Goal: Task Accomplishment & Management: Use online tool/utility

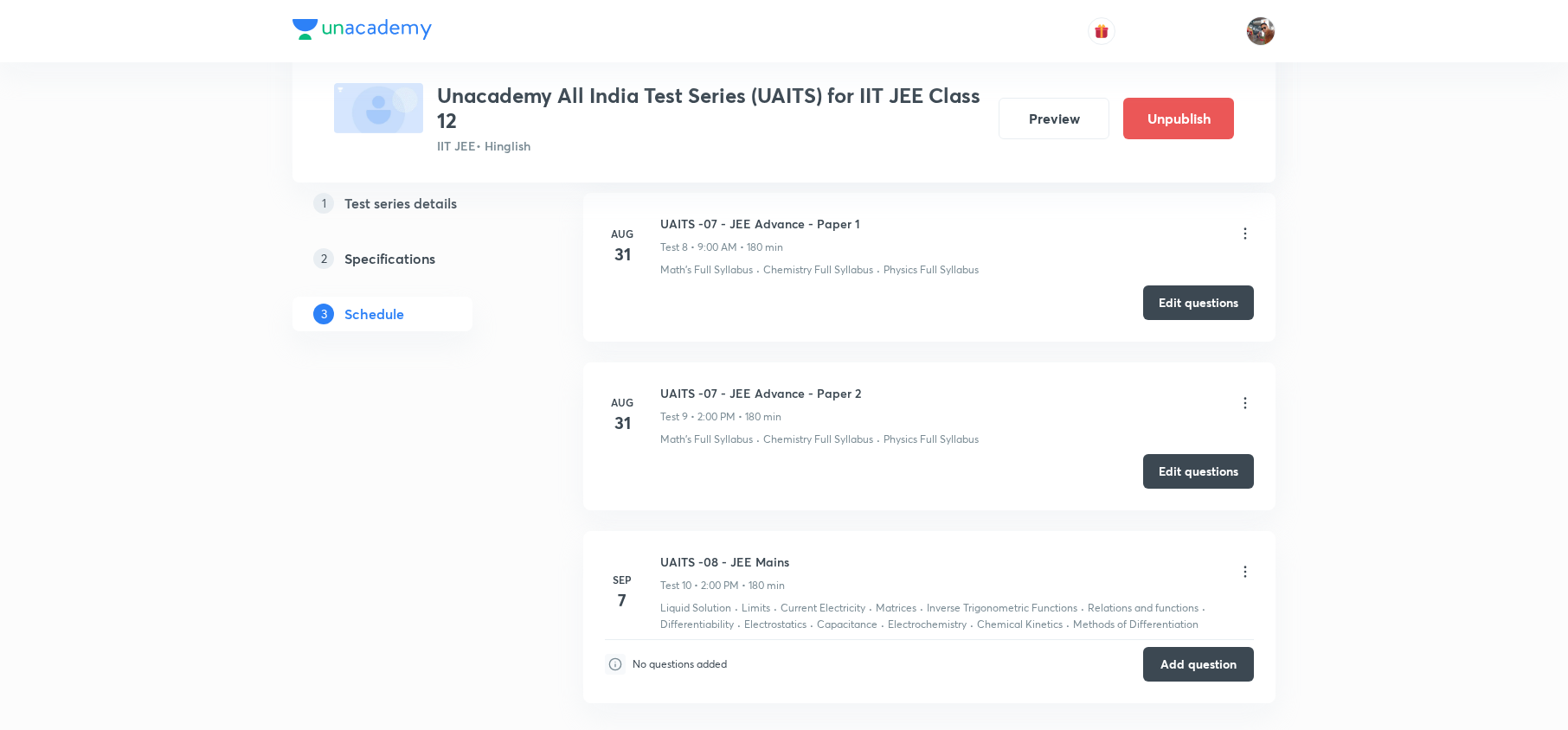
scroll to position [2620, 0]
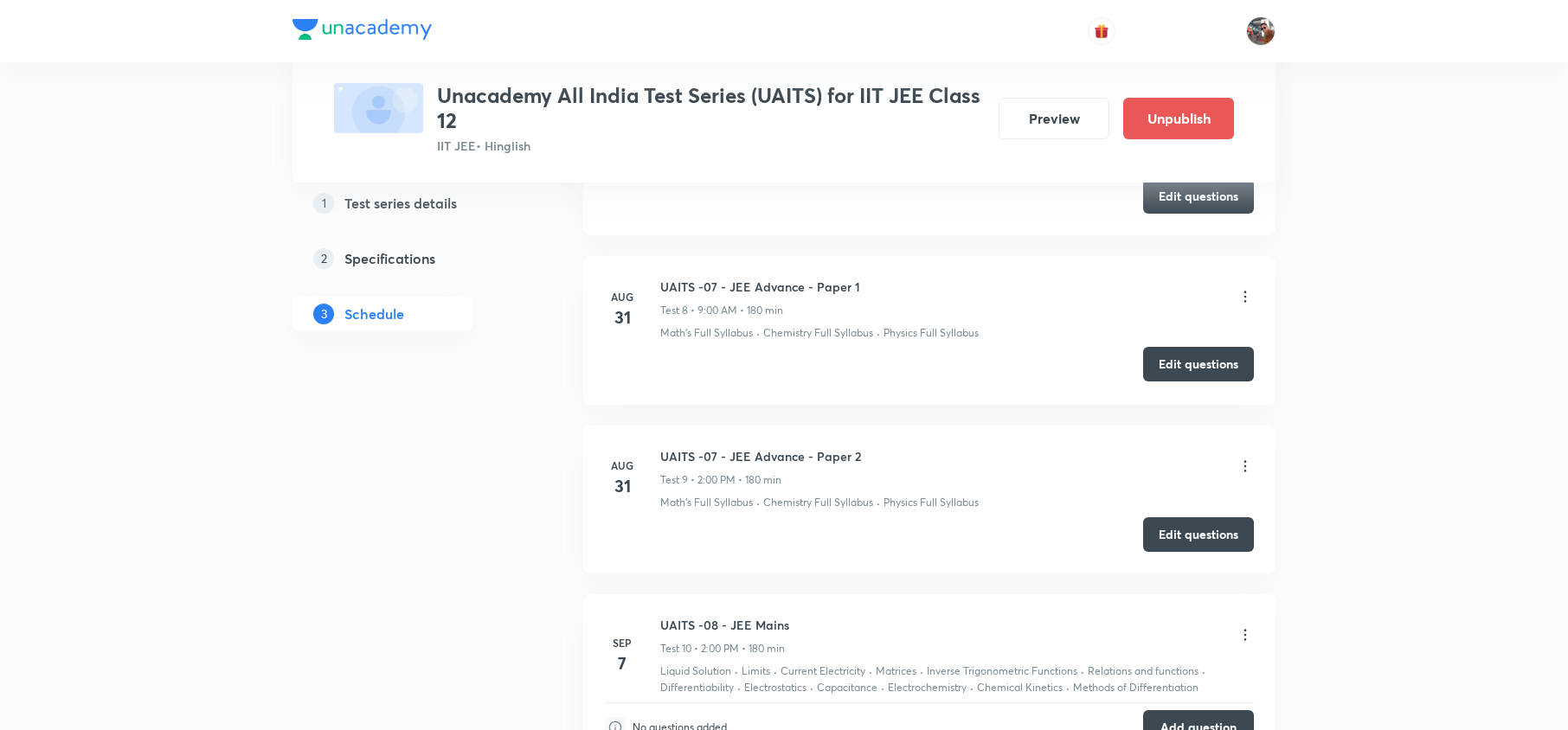
click at [1194, 381] on button "Edit questions" at bounding box center [1198, 364] width 111 height 34
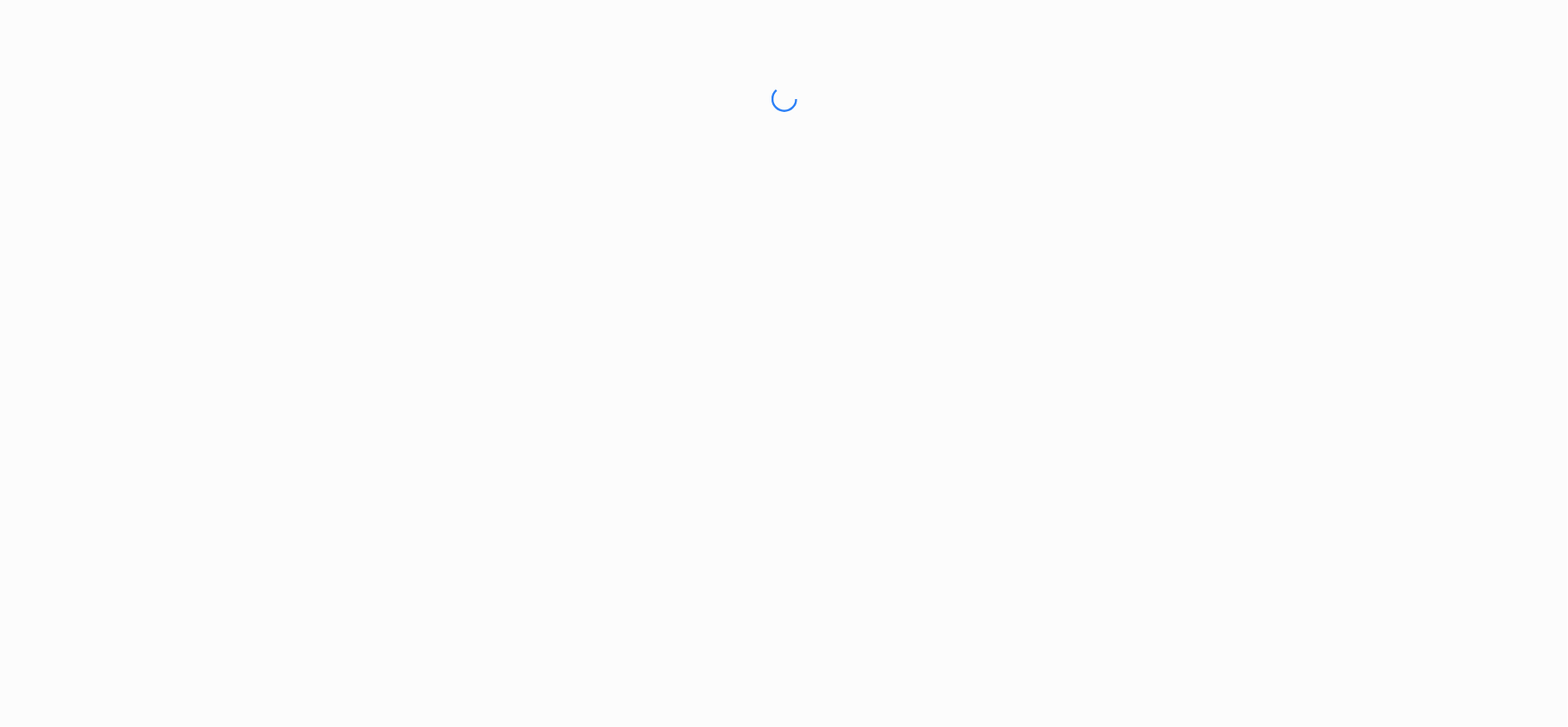
click at [656, 198] on html "No internet connection" at bounding box center [784, 99] width 1568 height 198
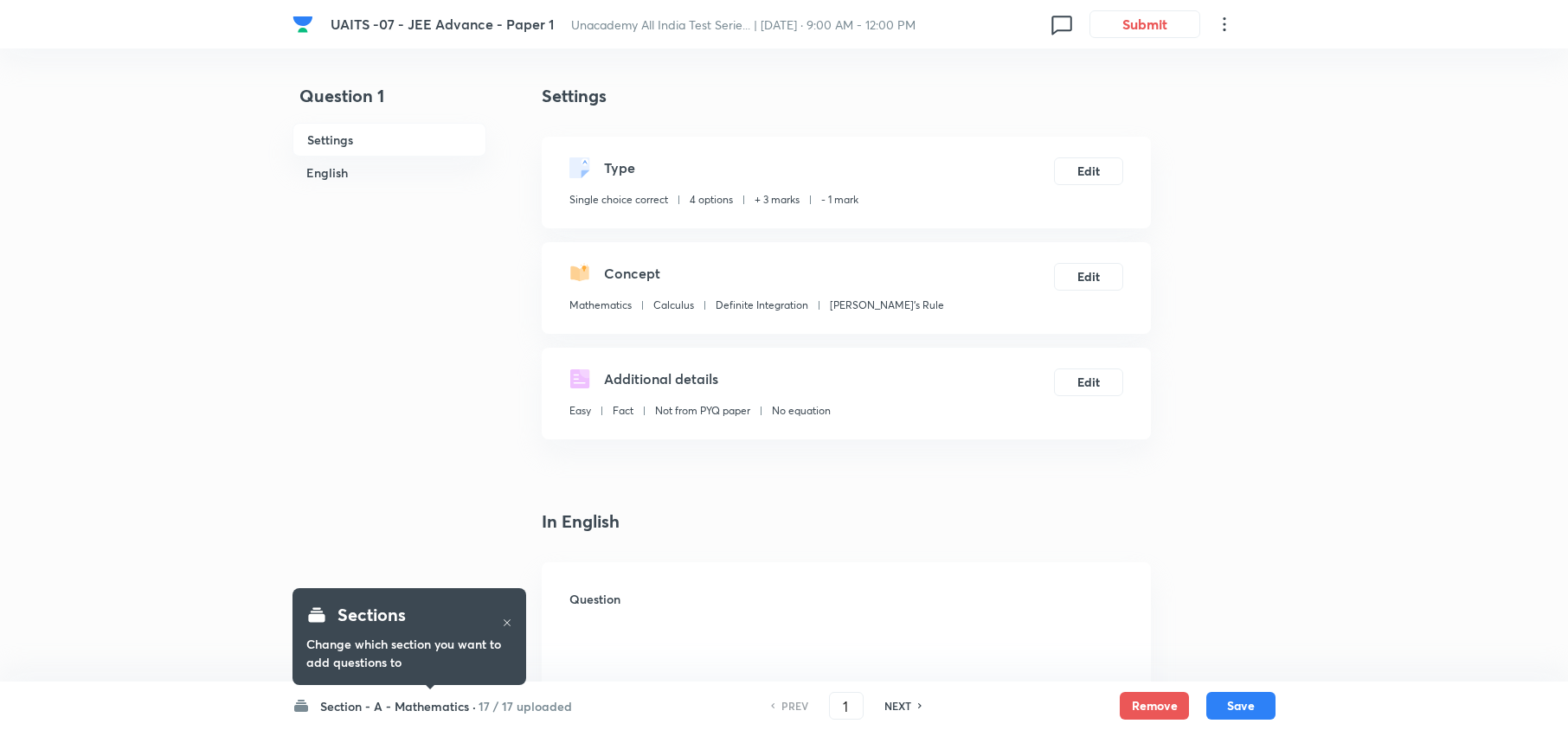
checkbox input "true"
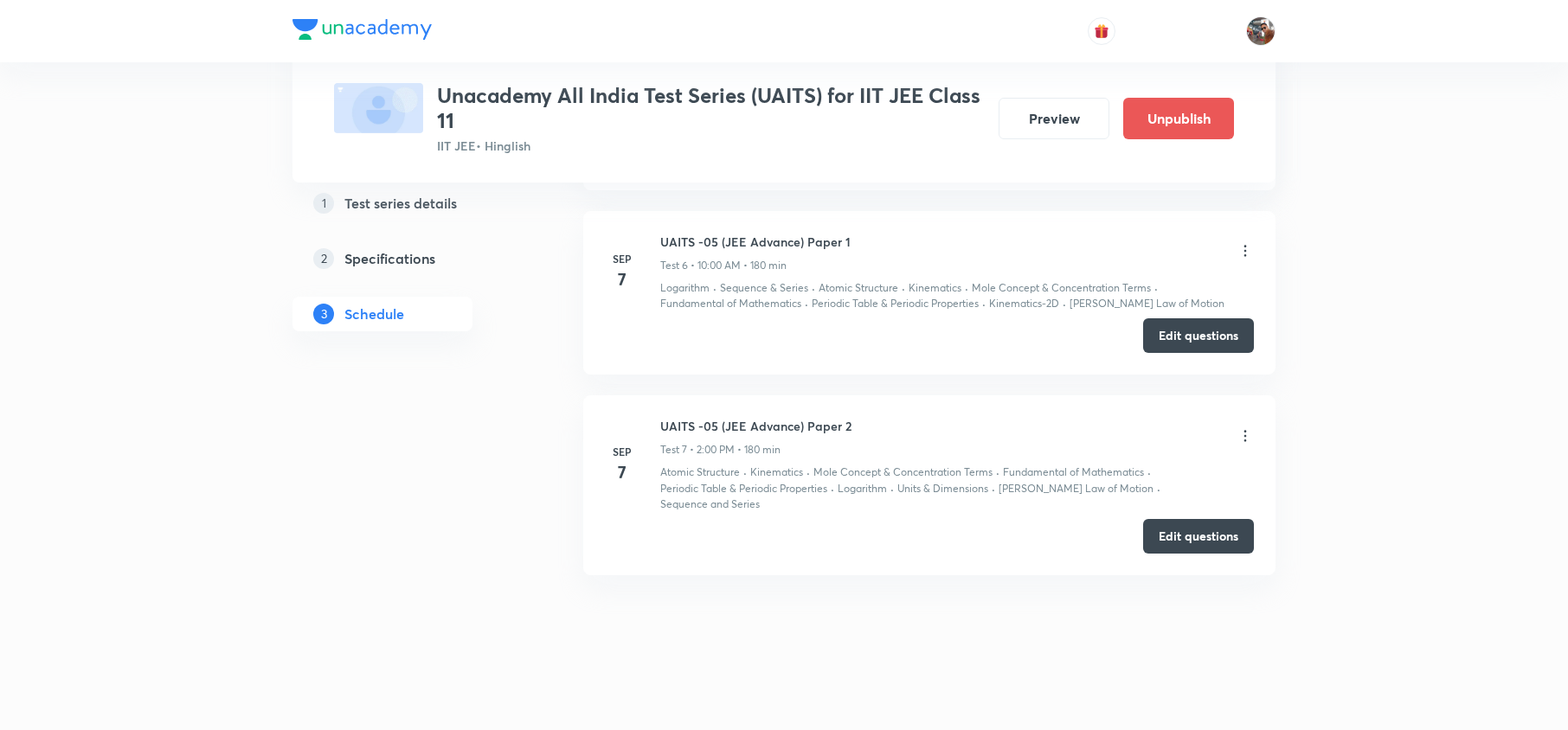
scroll to position [1717, 0]
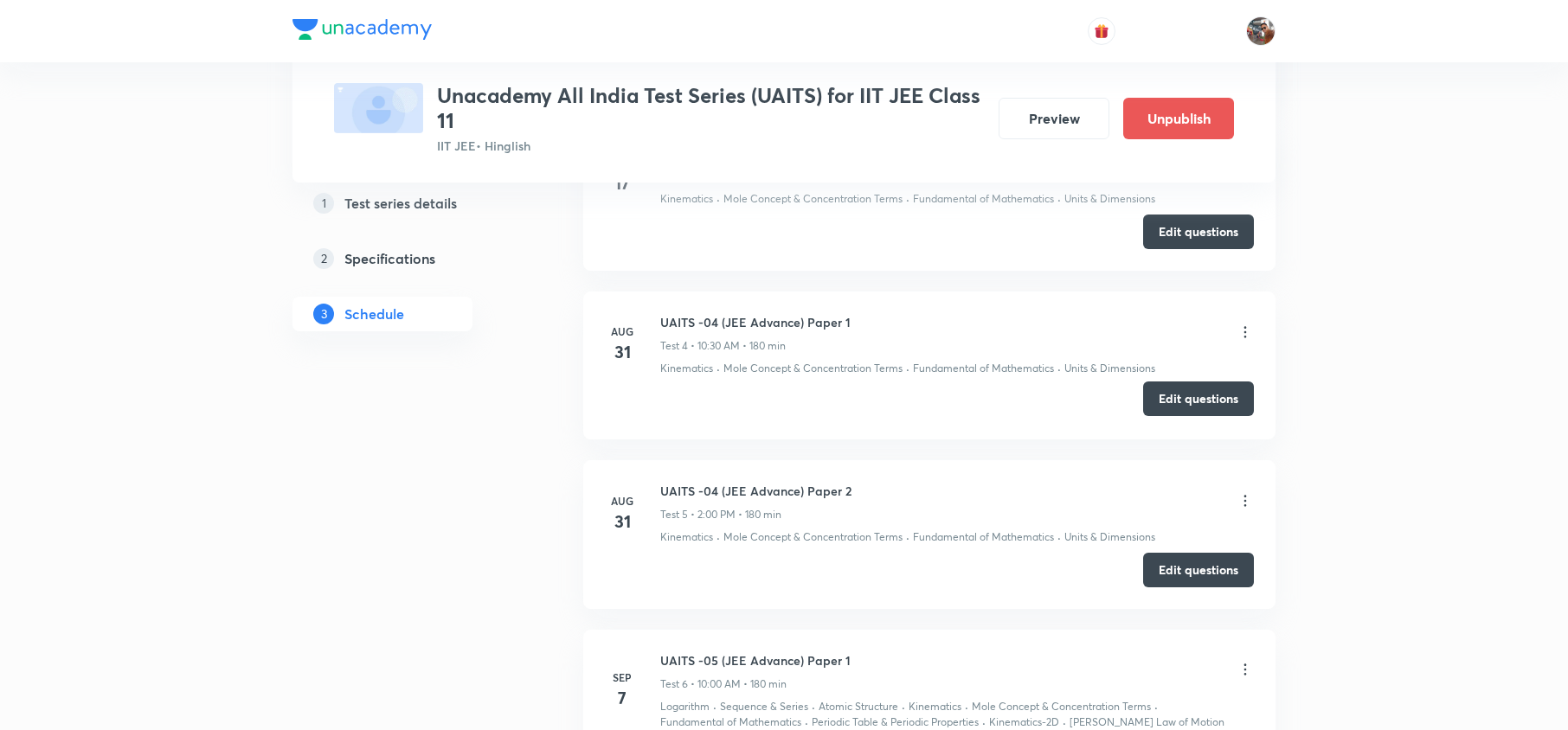
click at [1212, 402] on button "Edit questions" at bounding box center [1198, 398] width 111 height 34
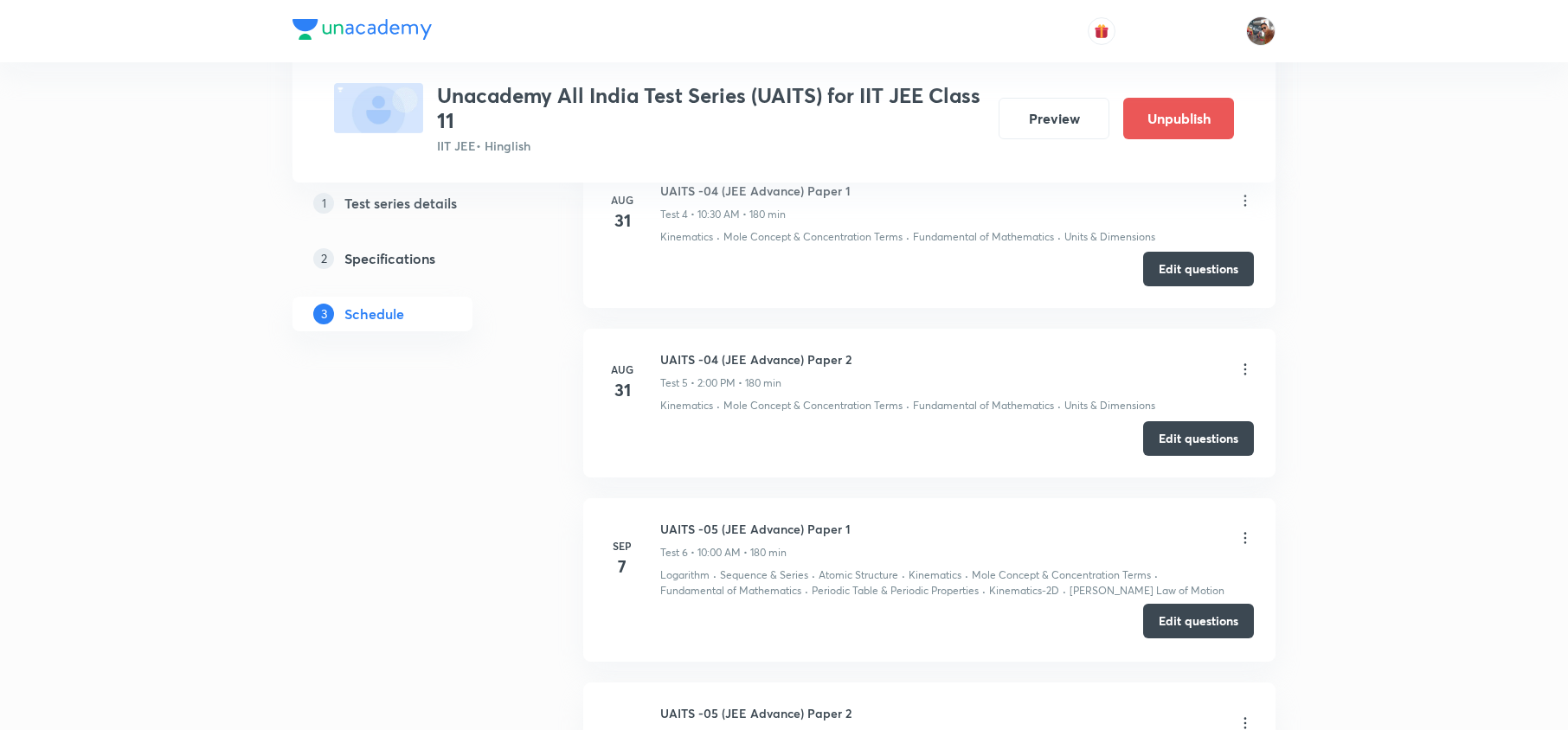
scroll to position [1831, 0]
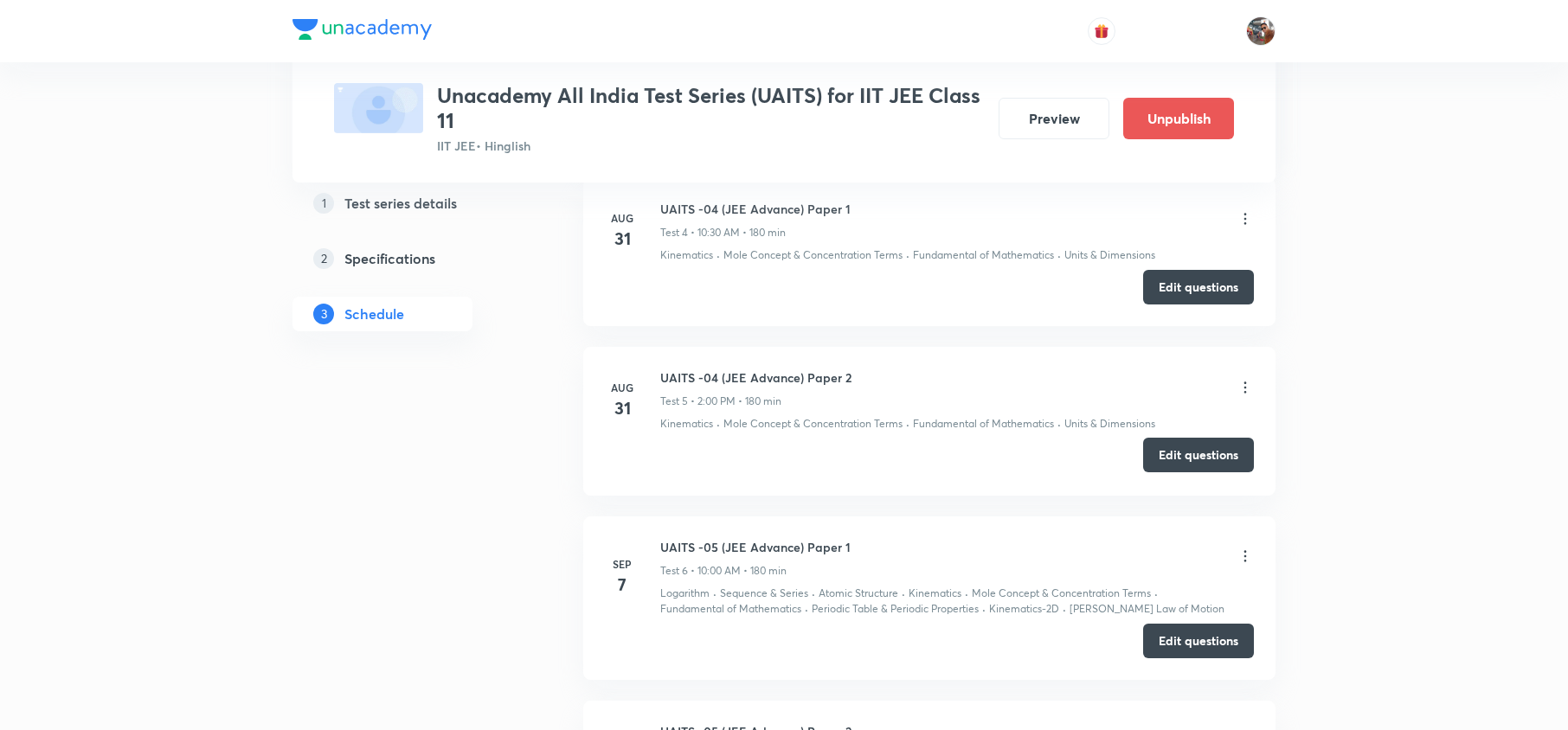
click at [1180, 473] on button "Edit questions" at bounding box center [1198, 455] width 111 height 34
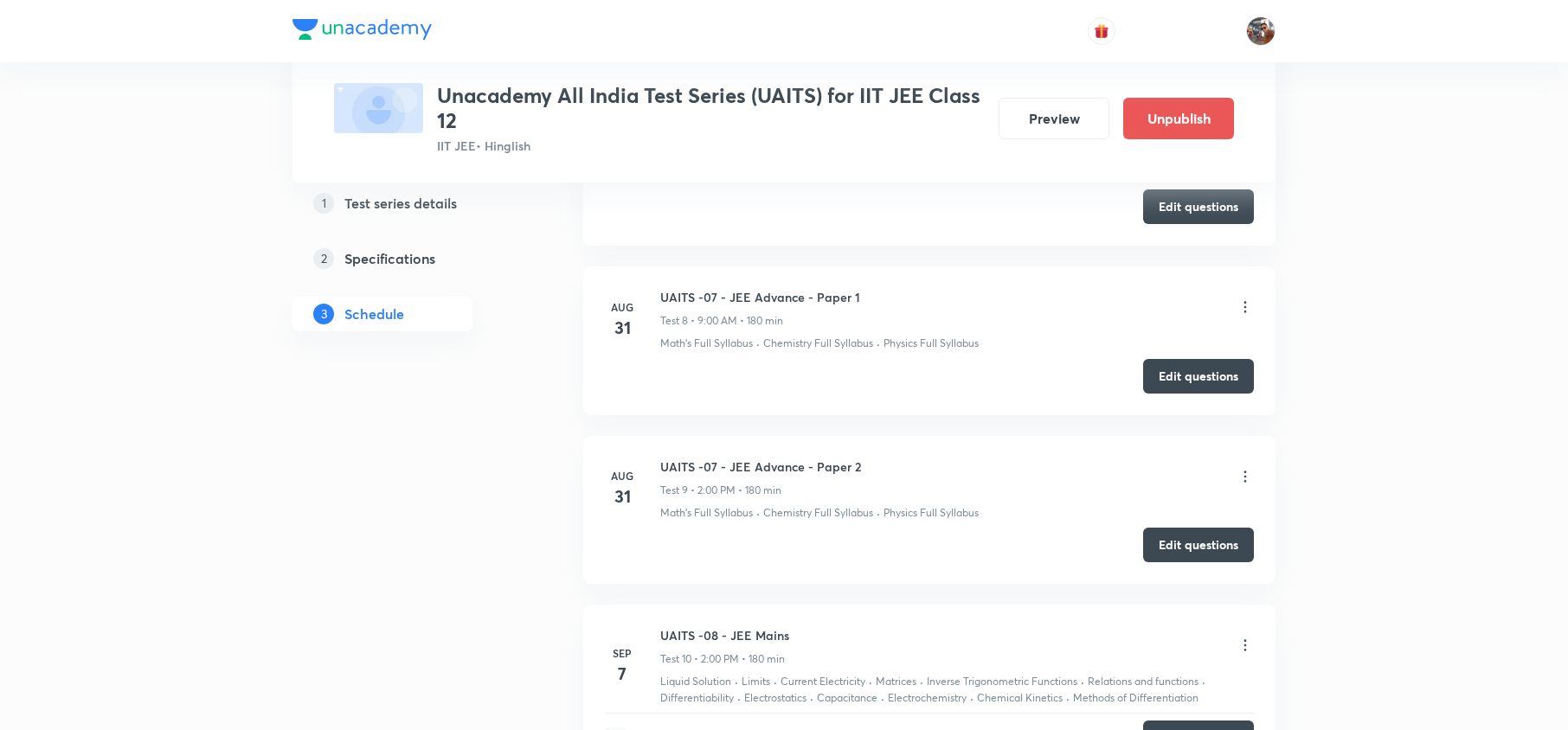
scroll to position [2608, 0]
click at [1228, 393] on button "Edit questions" at bounding box center [1198, 376] width 111 height 34
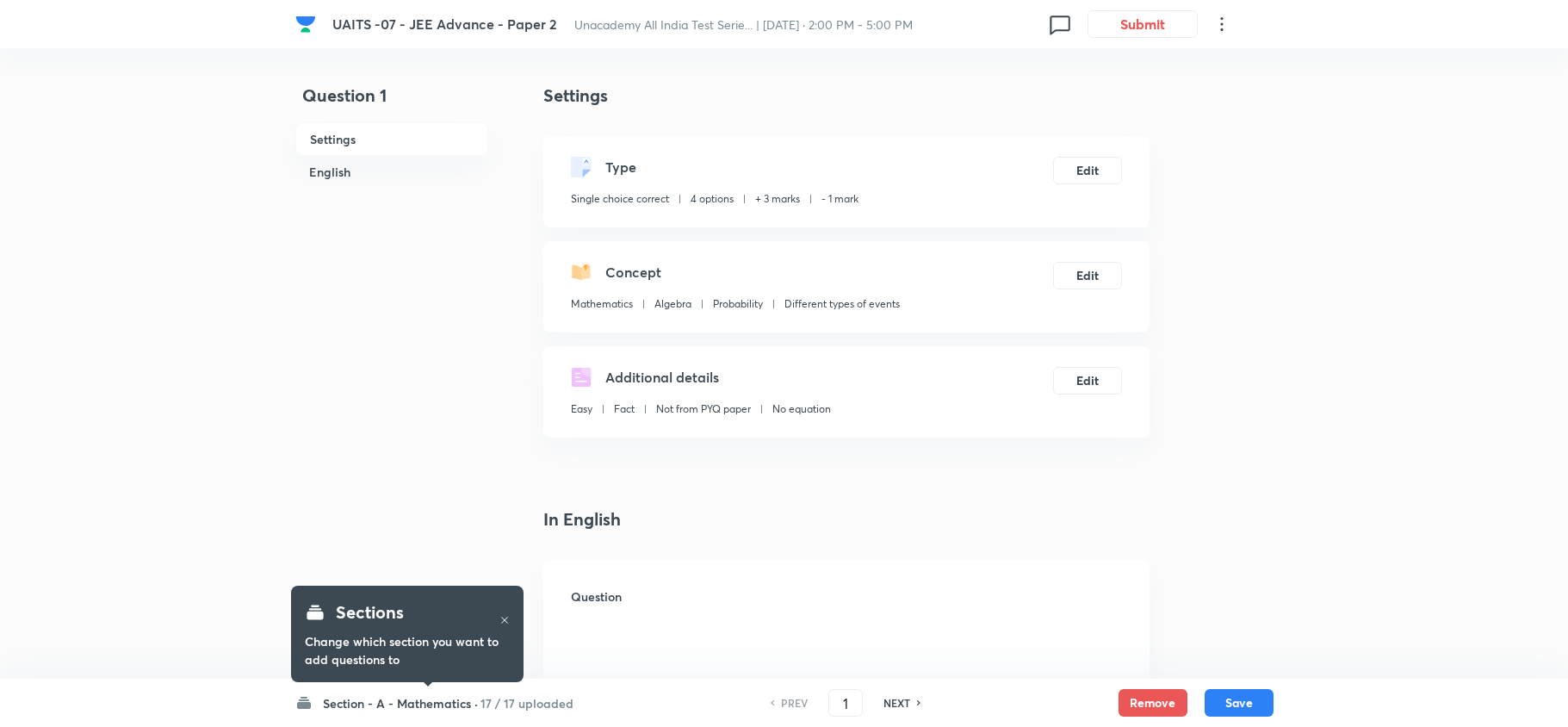
checkbox input "true"
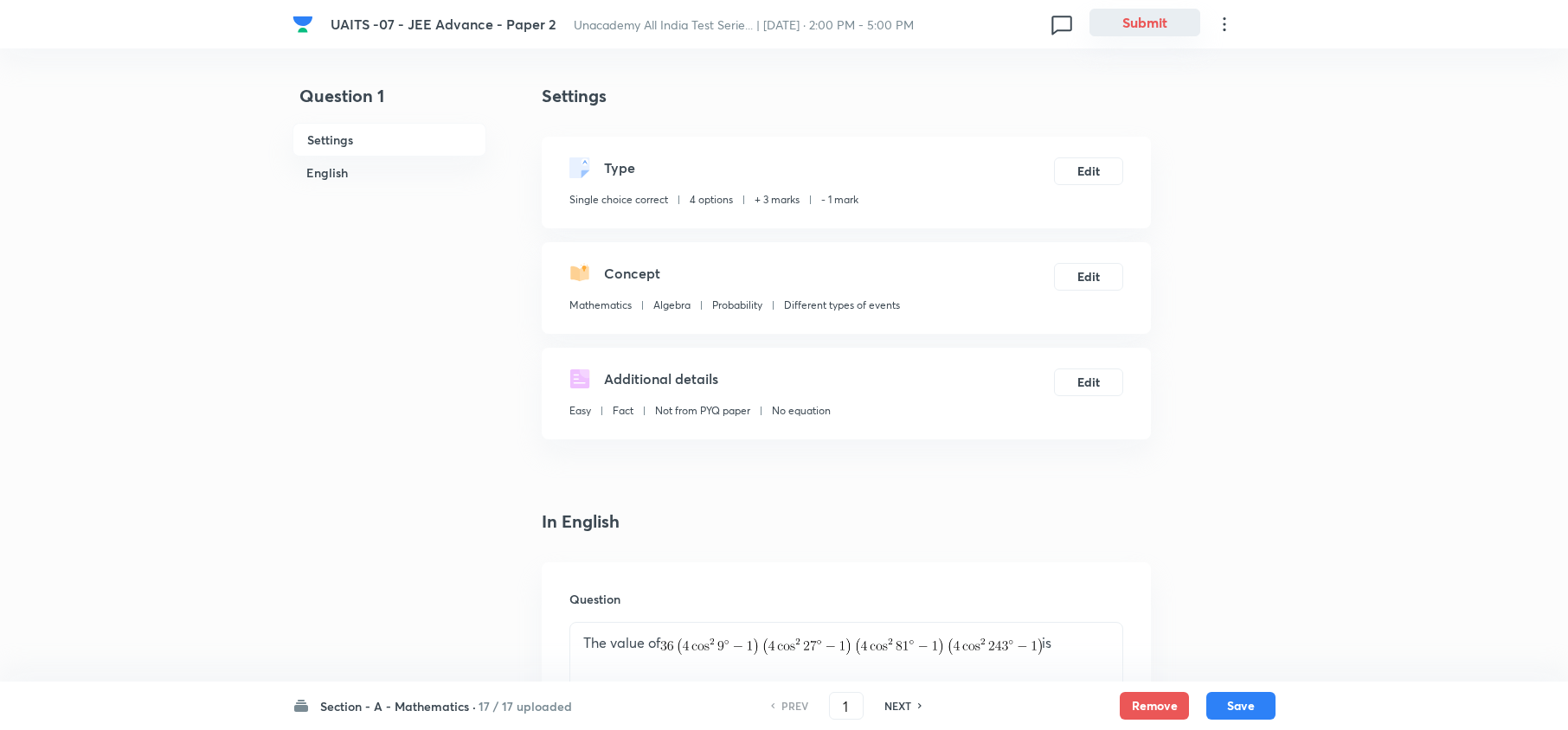
click at [1173, 15] on button "Submit" at bounding box center [1145, 22] width 111 height 28
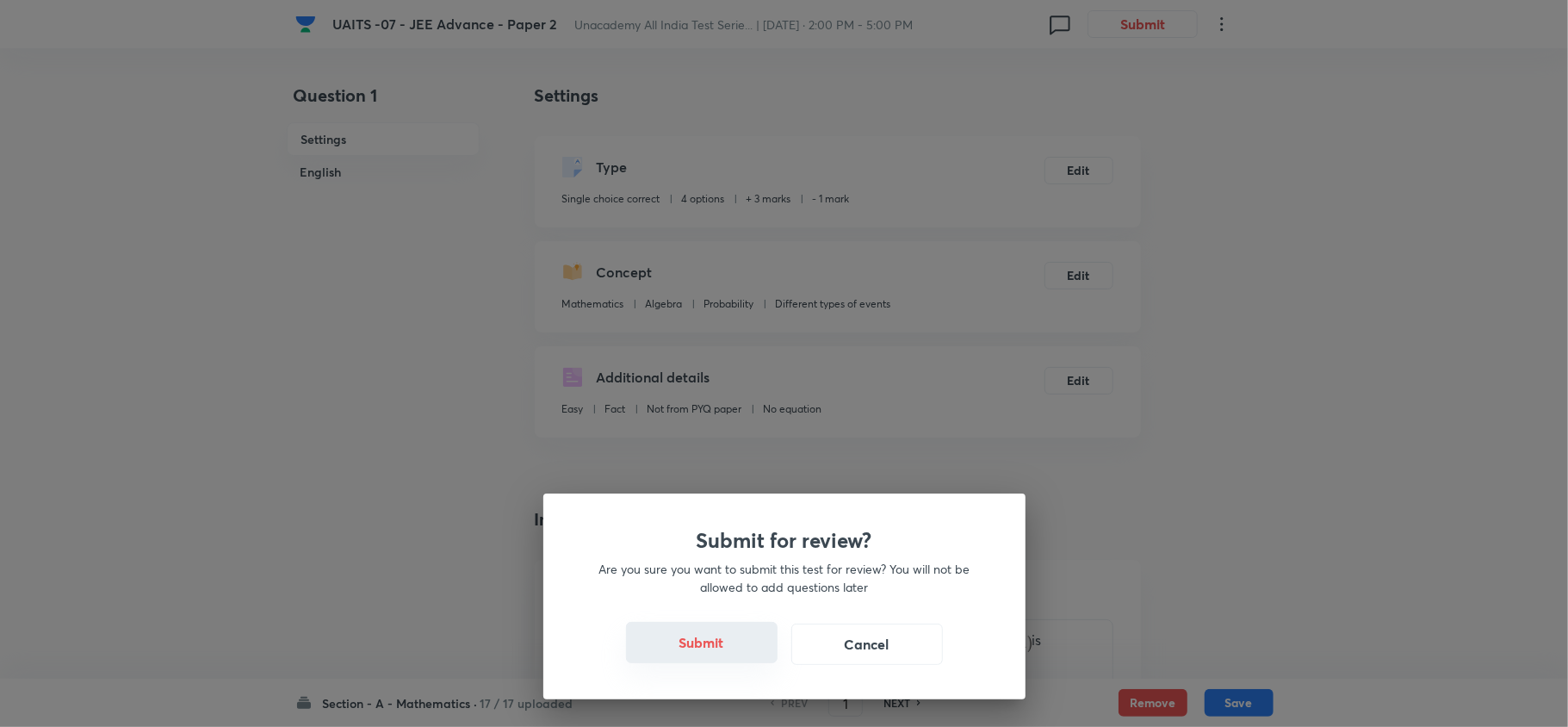
click at [678, 635] on button "Submit" at bounding box center [702, 643] width 152 height 42
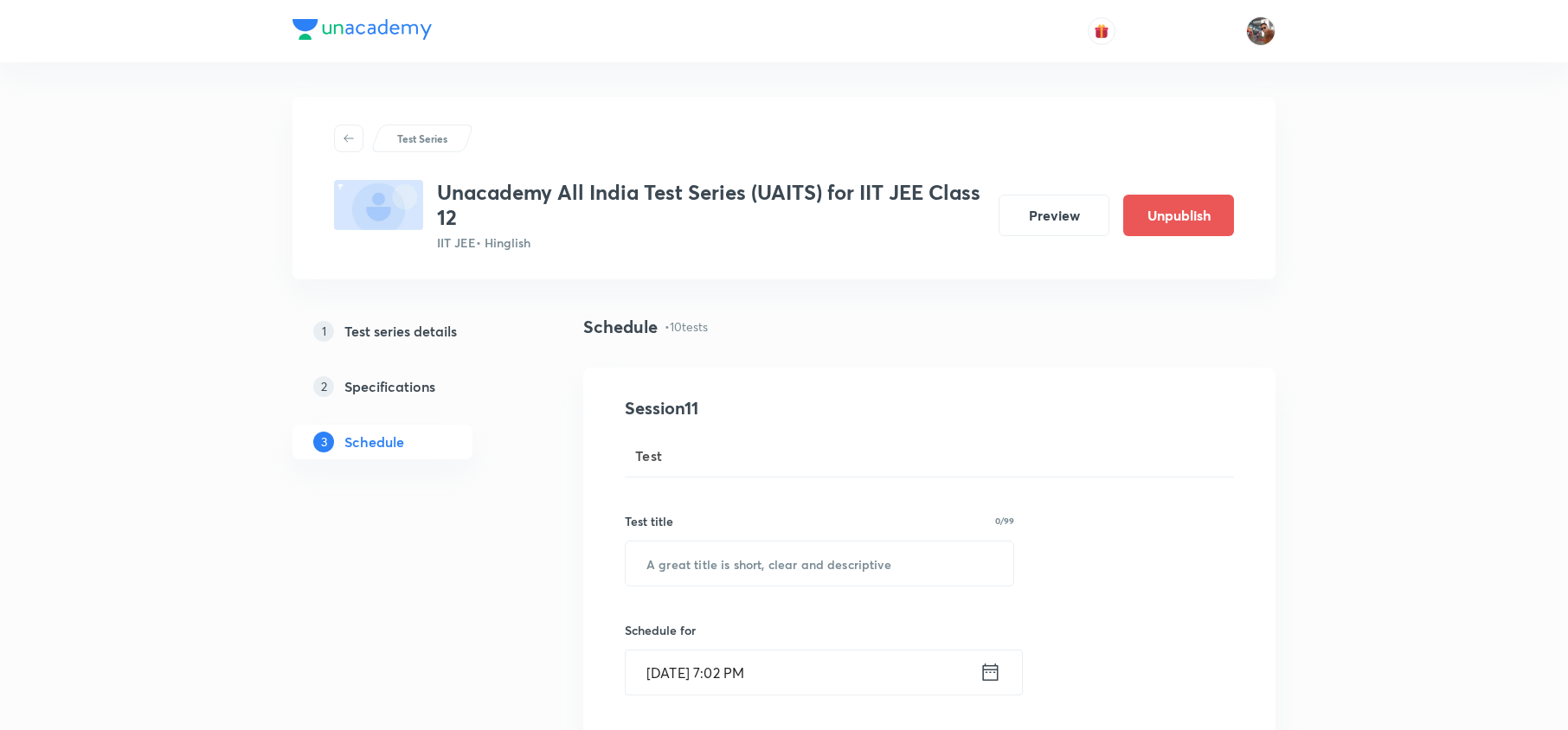
scroll to position [2829, 0]
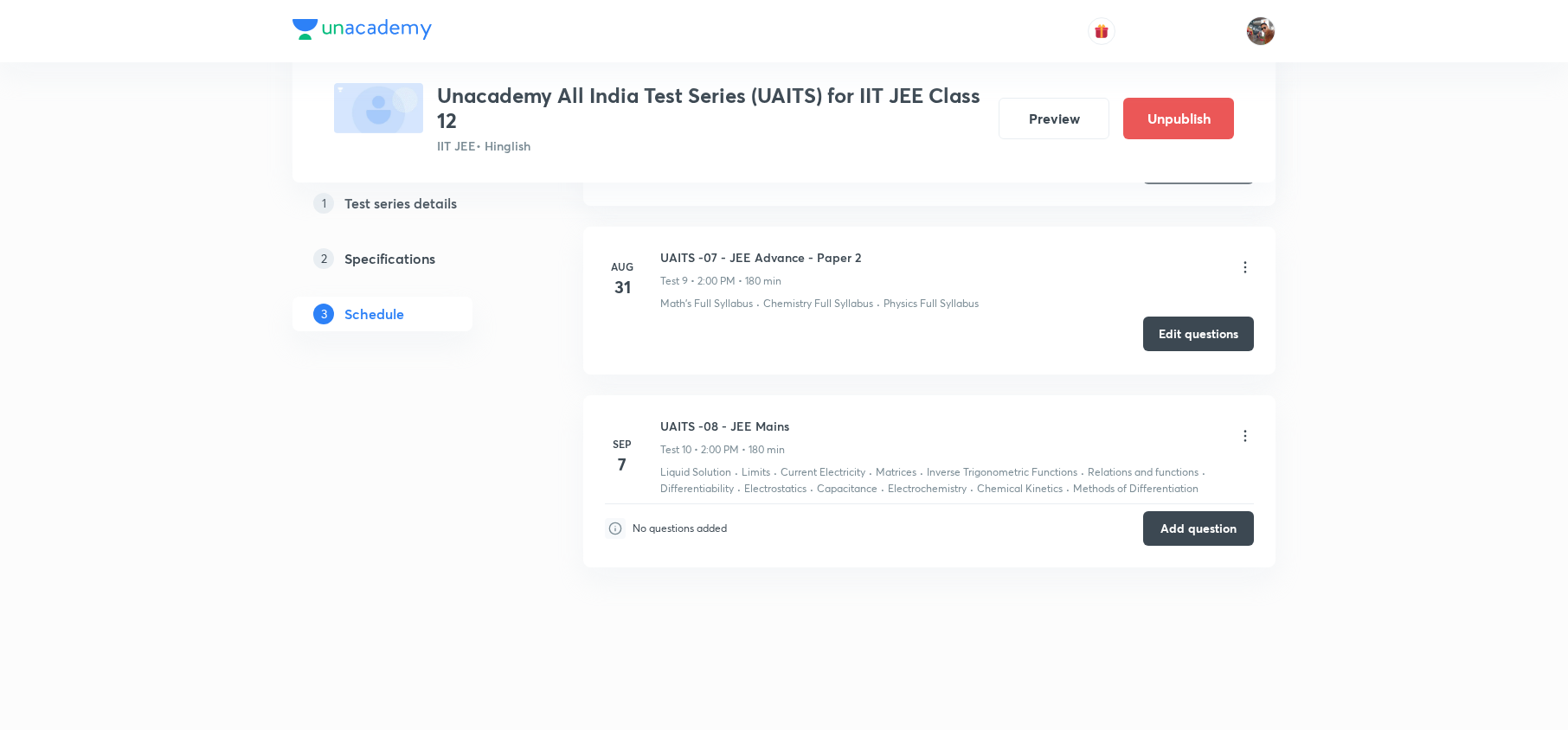
click at [1215, 336] on button "Edit questions" at bounding box center [1198, 334] width 111 height 34
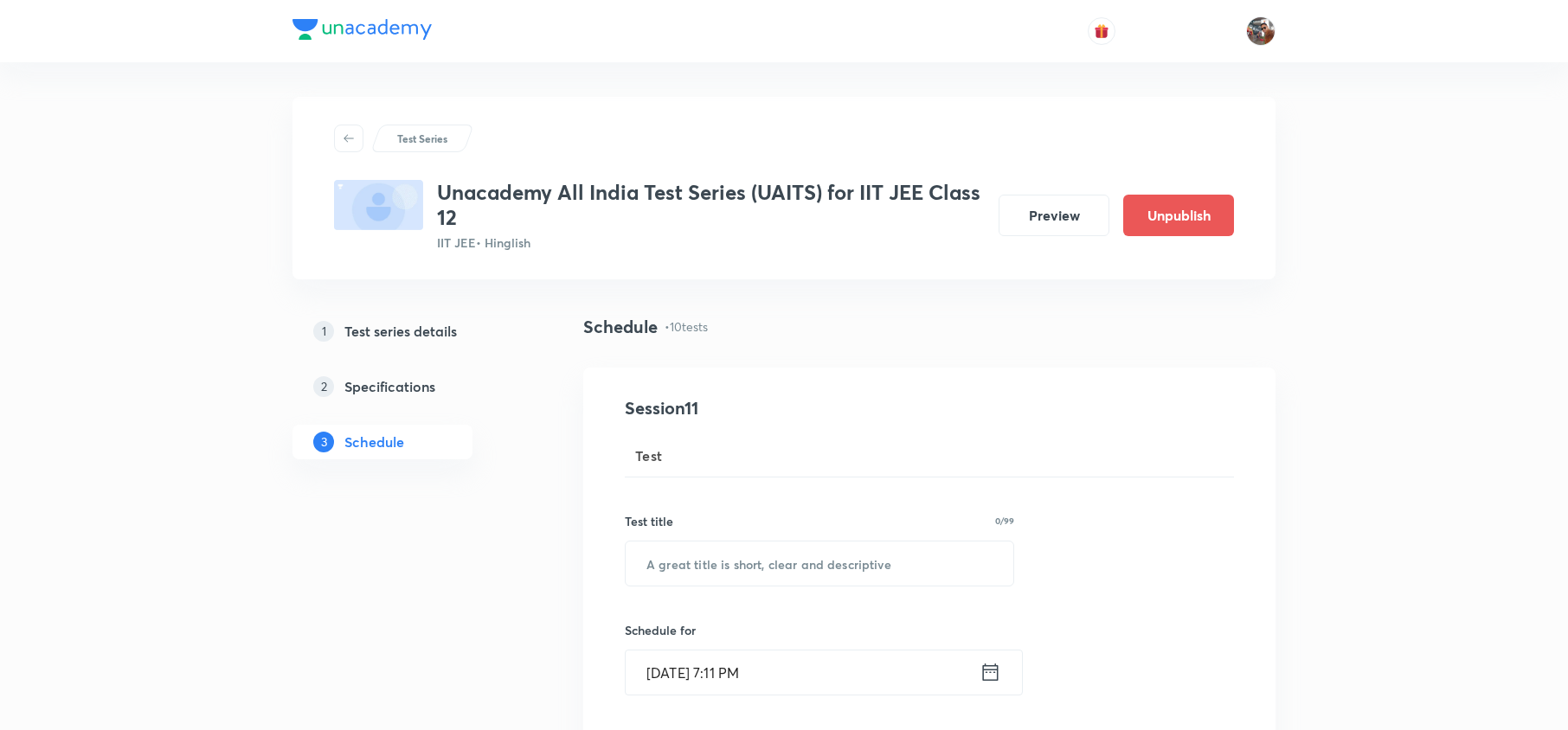
scroll to position [2537, 0]
